Goal: Navigation & Orientation: Find specific page/section

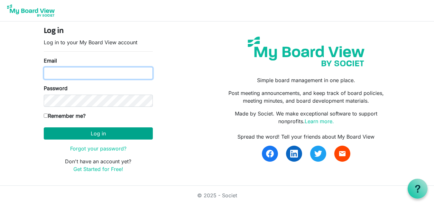
type input "hccemj@gmail.com"
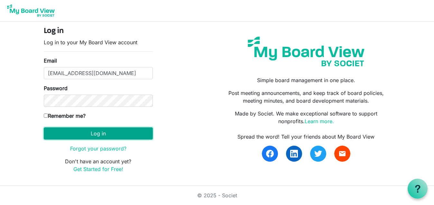
click at [82, 133] on button "Log in" at bounding box center [98, 134] width 109 height 12
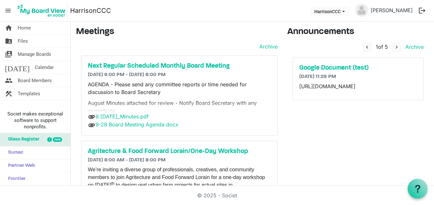
click at [328, 90] on p "[URL][DOMAIN_NAME]" at bounding box center [358, 87] width 118 height 8
click at [328, 65] on h5 "Google Document (test)" at bounding box center [358, 68] width 118 height 8
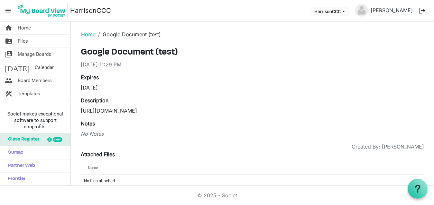
click at [110, 64] on div "[DATE] 11:29 PM" at bounding box center [252, 65] width 343 height 8
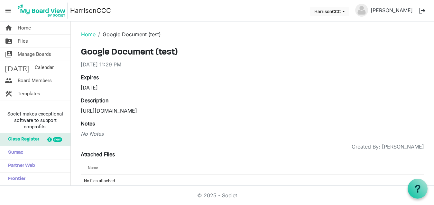
click at [93, 133] on div "No Notes" at bounding box center [252, 134] width 343 height 8
drag, startPoint x: 93, startPoint y: 170, endPoint x: 92, endPoint y: 166, distance: 4.2
click at [92, 166] on span "Name" at bounding box center [93, 168] width 10 height 4
click at [131, 181] on td "No files attached" at bounding box center [252, 181] width 342 height 12
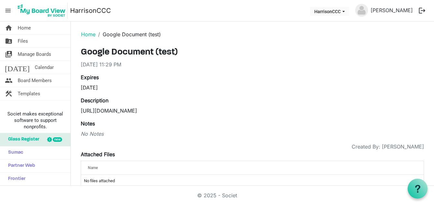
click at [131, 181] on td "No files attached" at bounding box center [252, 181] width 342 height 12
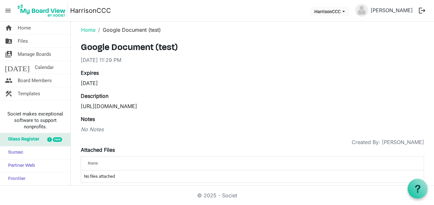
scroll to position [12, 0]
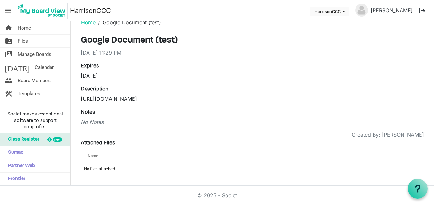
click at [151, 171] on td "No files attached" at bounding box center [252, 169] width 342 height 12
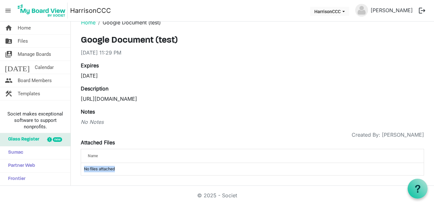
scroll to position [0, 0]
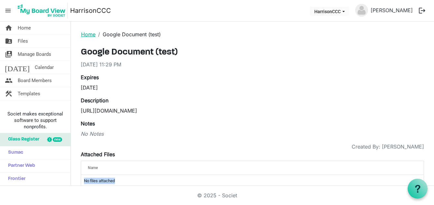
click at [88, 34] on link "Home" at bounding box center [88, 34] width 14 height 6
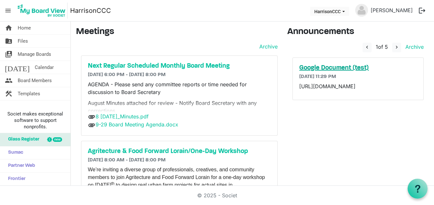
click at [313, 69] on h5 "Google Document (test)" at bounding box center [358, 68] width 118 height 8
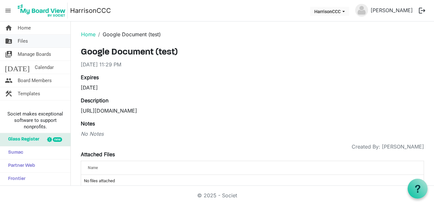
click at [26, 40] on span "Files" at bounding box center [23, 41] width 10 height 13
